Goal: Browse casually

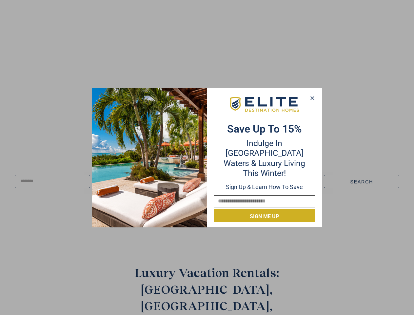
click at [207, 157] on div "Save up to 15% Indulge in Turquoise Waters & Luxury Living this winter! Sign up…" at bounding box center [264, 157] width 115 height 129
click at [312, 98] on icon at bounding box center [313, 98] width 4 height 4
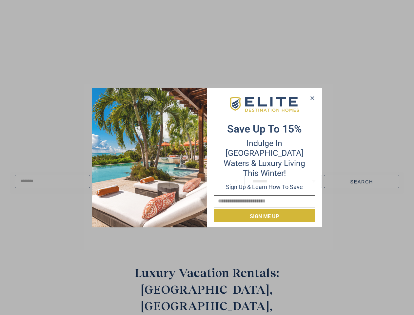
click at [313, 98] on icon at bounding box center [313, 98] width 4 height 4
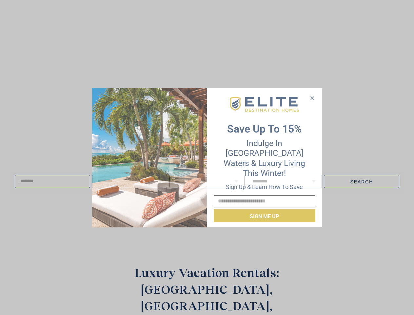
click at [312, 98] on icon at bounding box center [313, 98] width 4 height 4
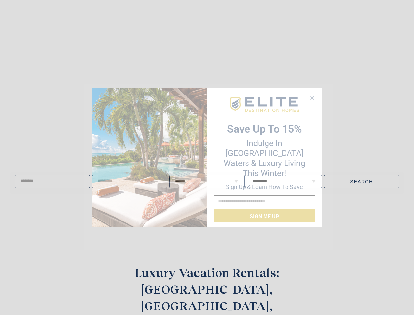
click at [150, 157] on img at bounding box center [149, 157] width 115 height 139
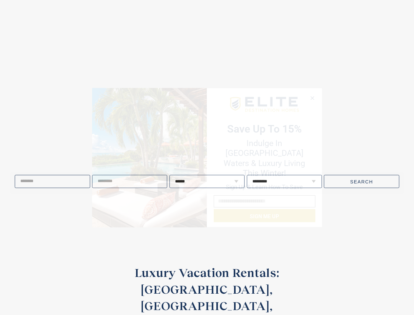
click at [265, 109] on video at bounding box center [208, 120] width 480 height 240
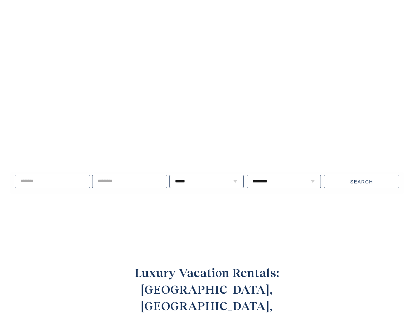
click at [265, 211] on div "Live well, travel often. ****** * * * * * * * * * ** ** ** ** ** ** **" at bounding box center [207, 181] width 414 height 84
